Goal: Navigation & Orientation: Find specific page/section

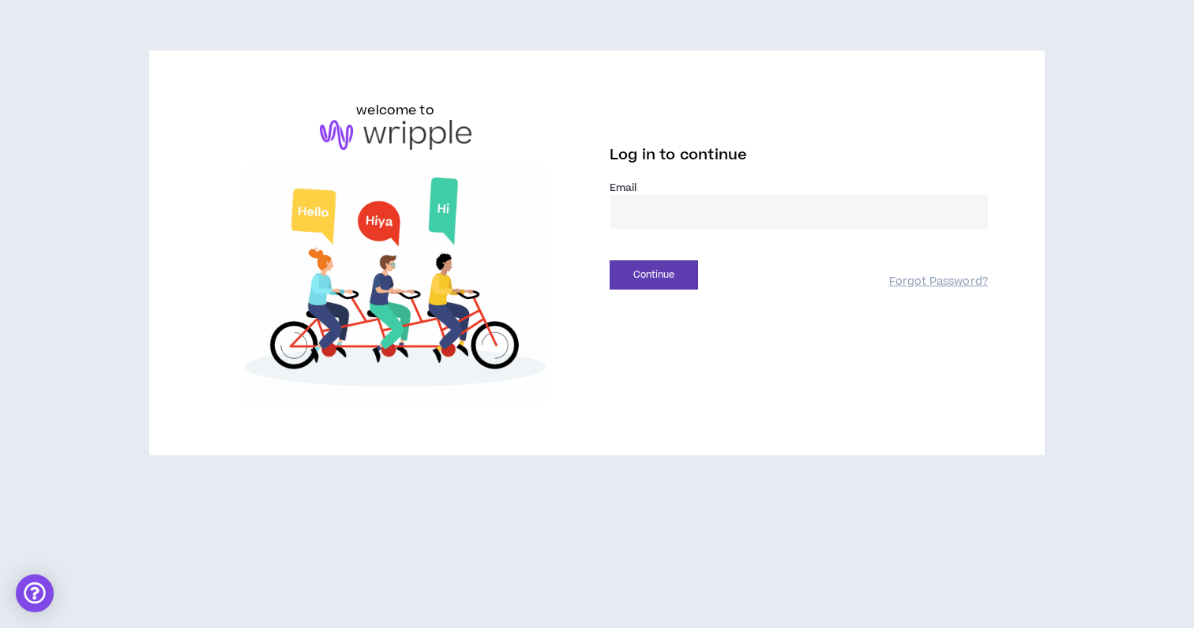
click at [821, 215] on input "email" at bounding box center [798, 212] width 378 height 34
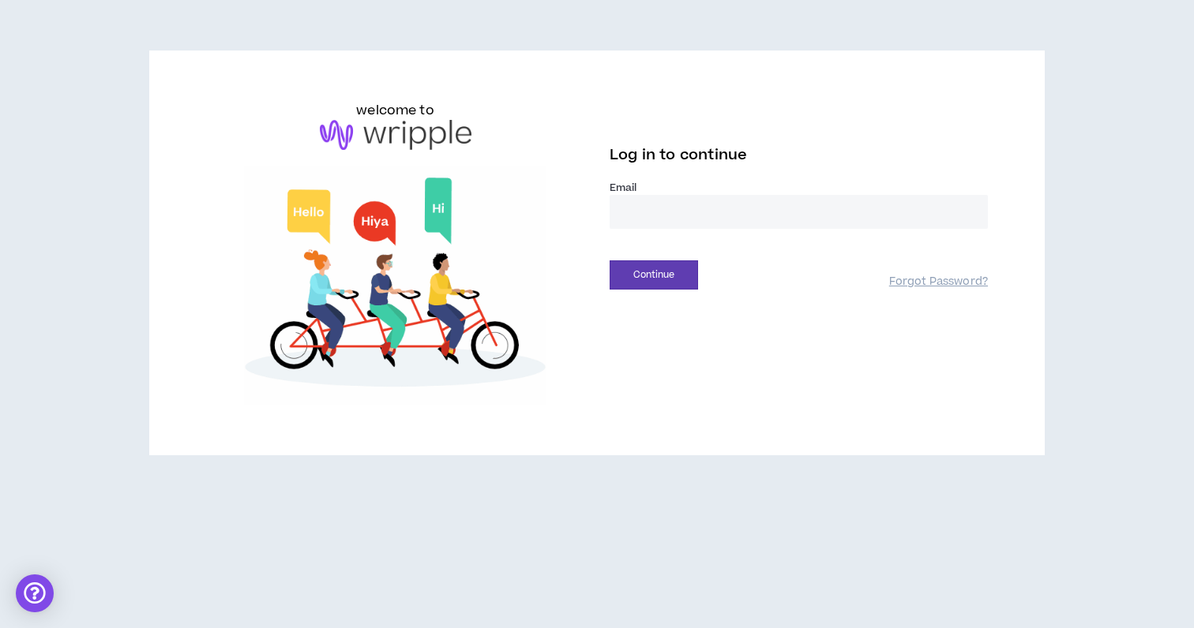
type input "**********"
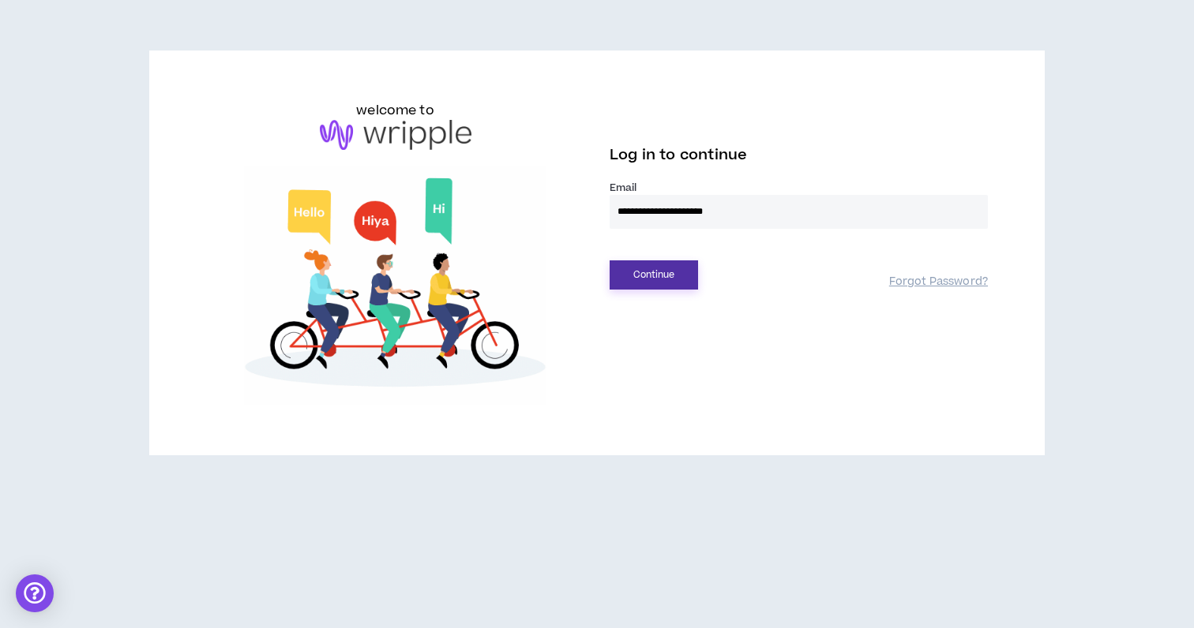
click at [677, 270] on button "Continue" at bounding box center [653, 275] width 88 height 29
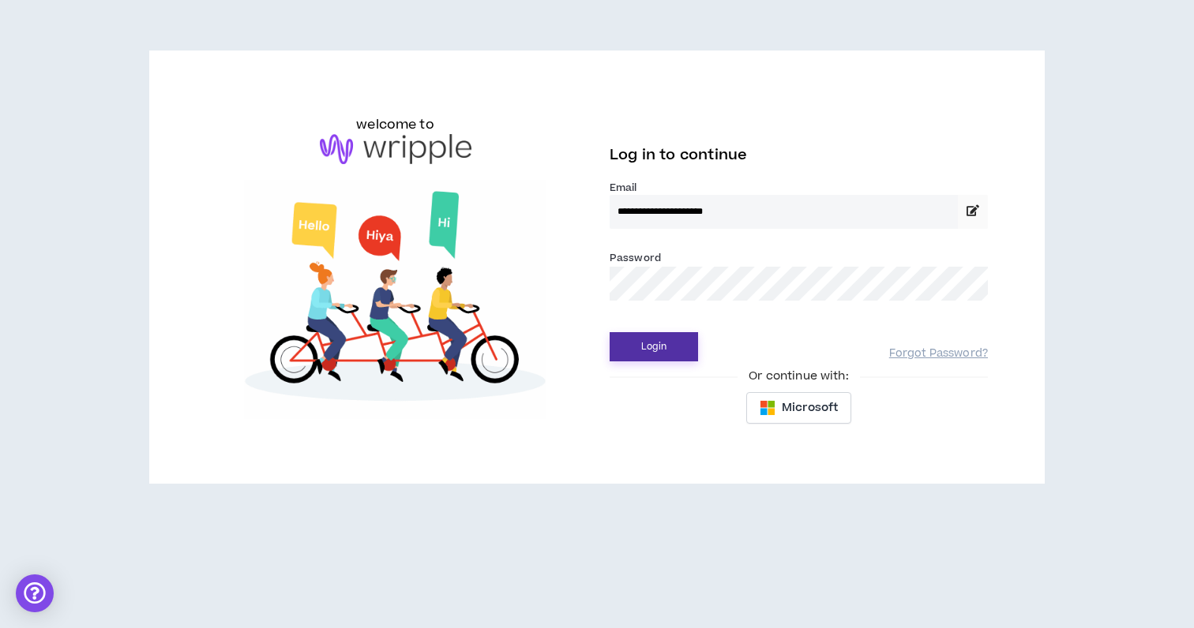
click at [673, 343] on button "Login" at bounding box center [653, 346] width 88 height 29
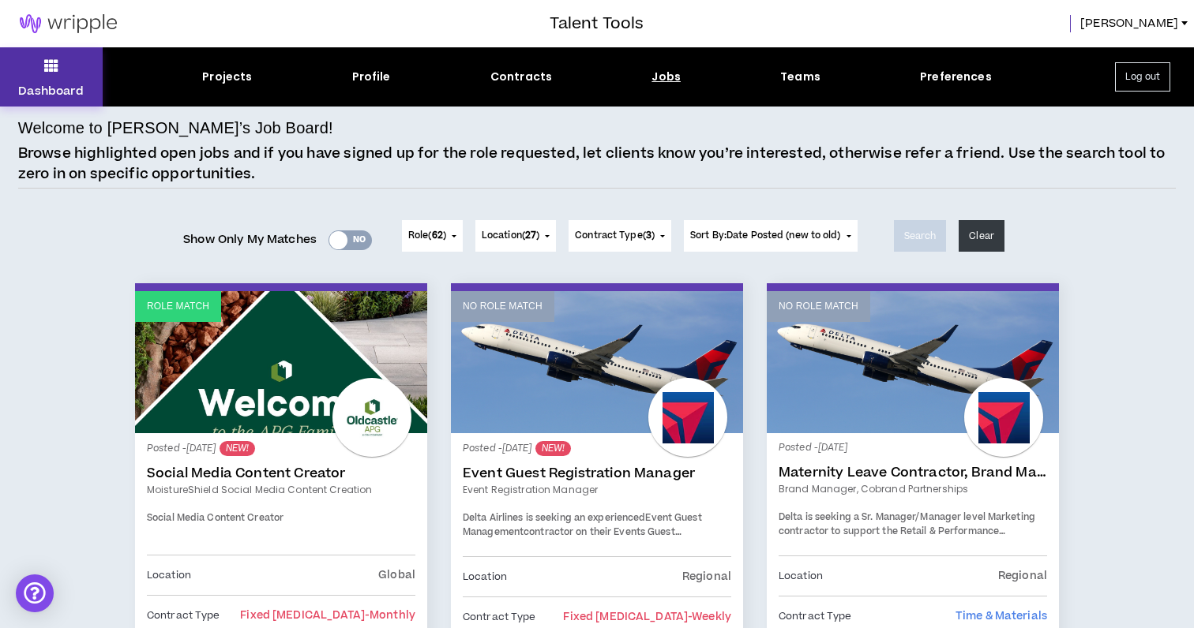
click at [64, 77] on button "Dashboard" at bounding box center [51, 76] width 103 height 59
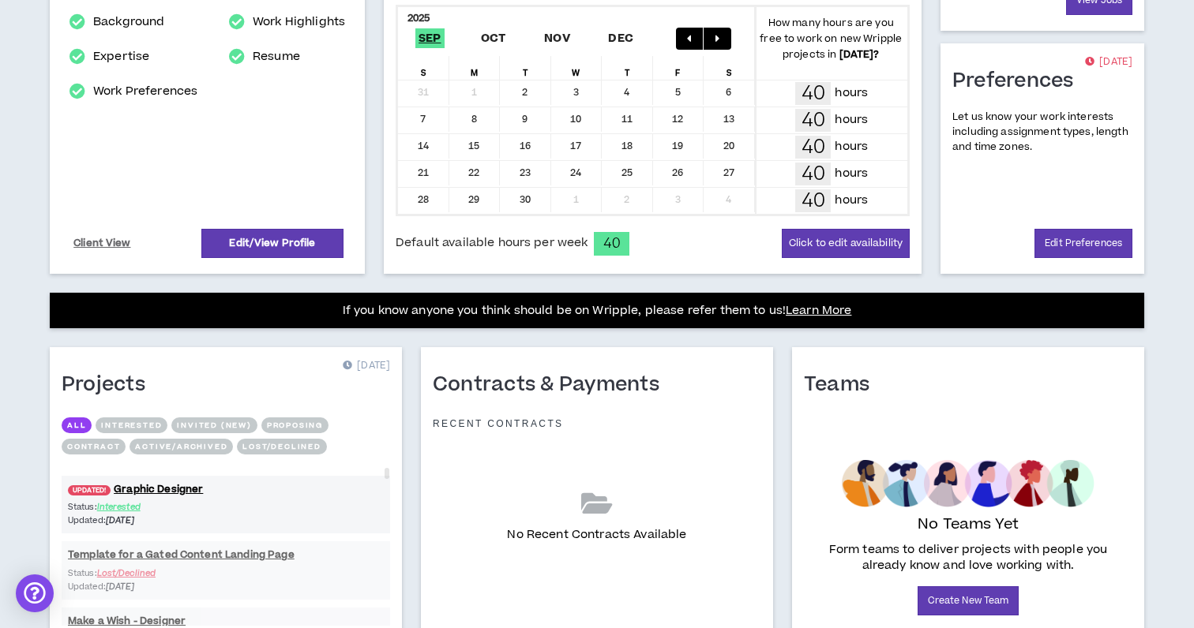
scroll to position [437, 0]
